Goal: Information Seeking & Learning: Learn about a topic

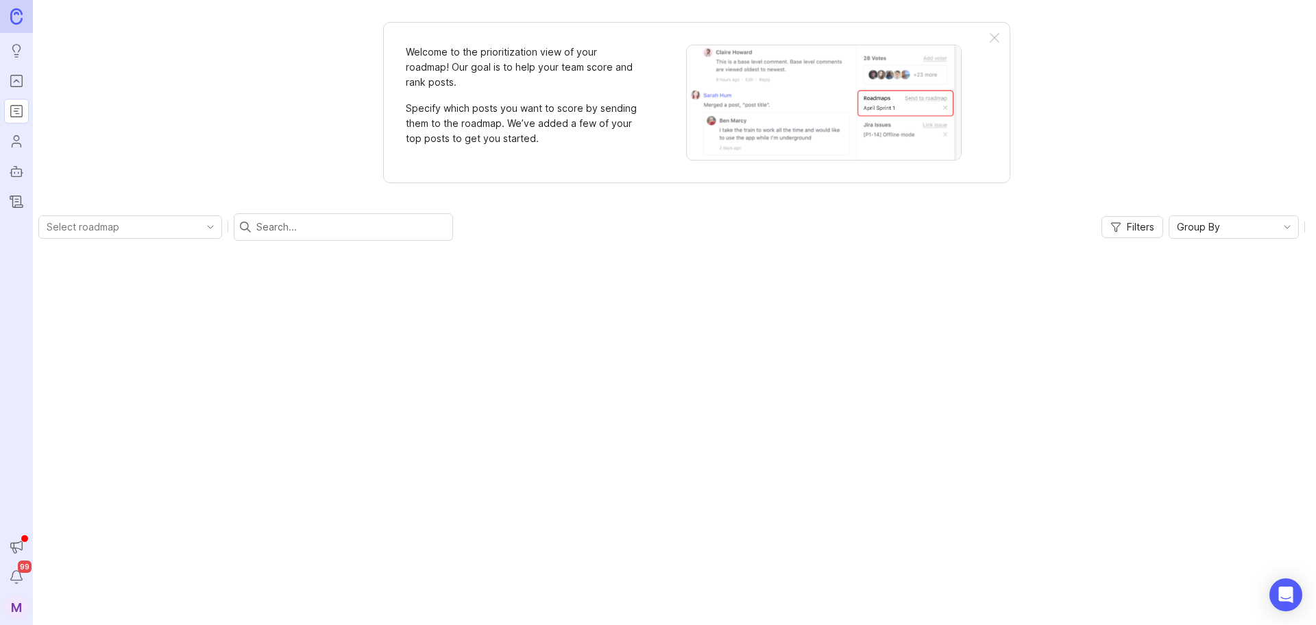
click at [18, 83] on icon "Portal" at bounding box center [16, 81] width 15 height 16
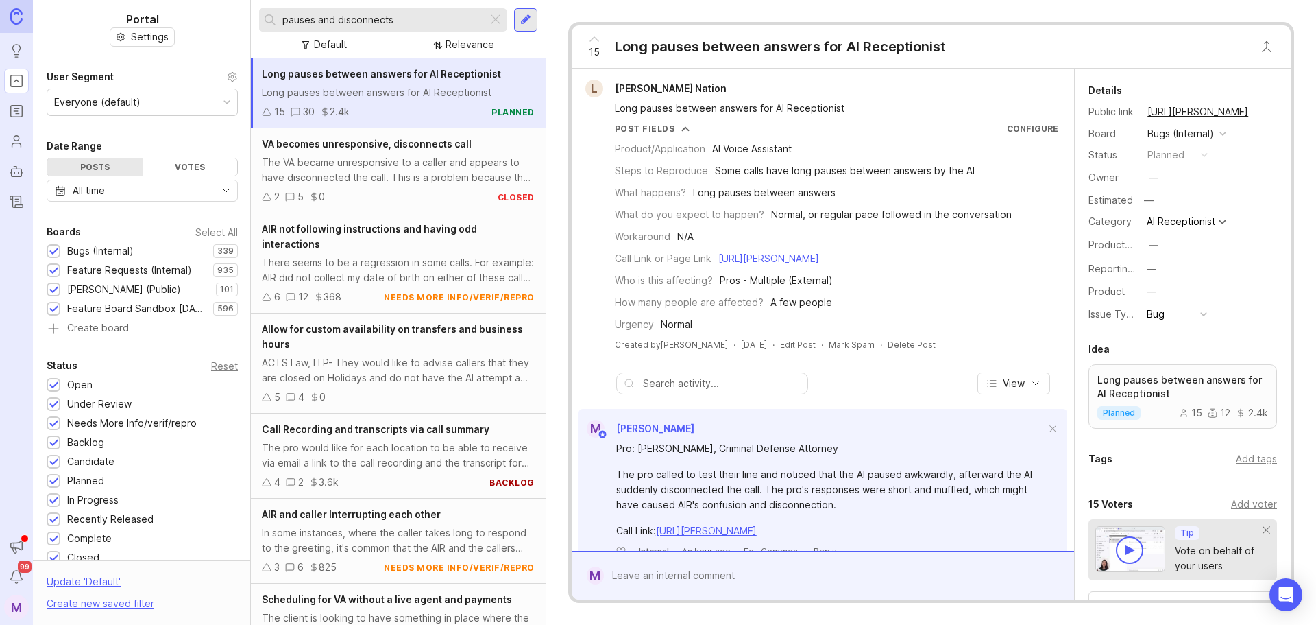
click at [359, 20] on input "pauses and disconnects" at bounding box center [382, 19] width 200 height 15
drag, startPoint x: 403, startPoint y: 15, endPoint x: -145, endPoint y: 16, distance: 547.8
click at [0, 16] on html "Ideas Portal Roadmaps Users Autopilot Changelog Announcements Notifications 99 …" at bounding box center [658, 312] width 1316 height 625
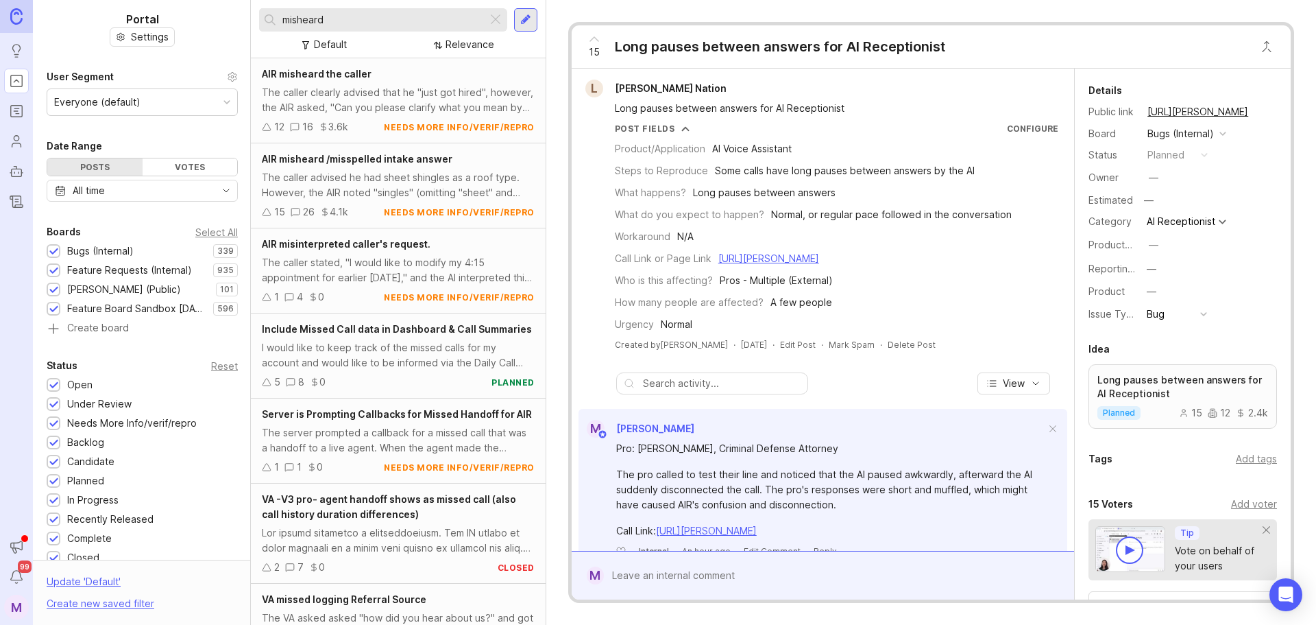
type input "misheard"
click at [446, 97] on div "The caller clearly advised that he "just got hired", however, the AIR asked, "C…" at bounding box center [398, 100] width 273 height 30
